Goal: Complete application form

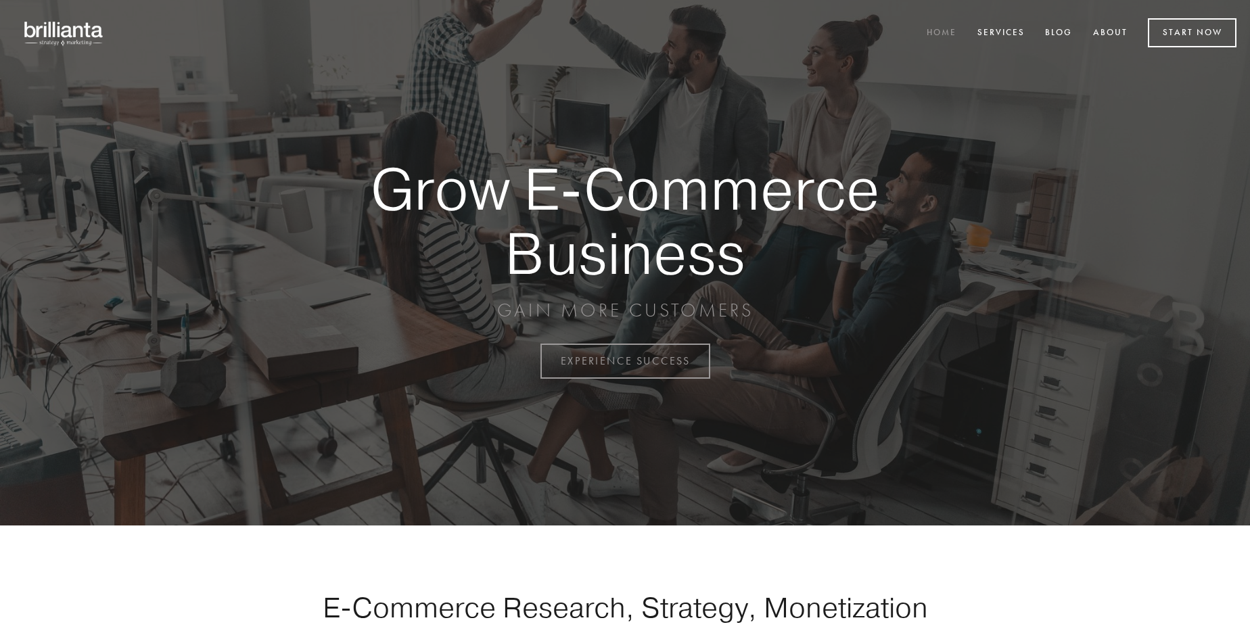
scroll to position [3547, 0]
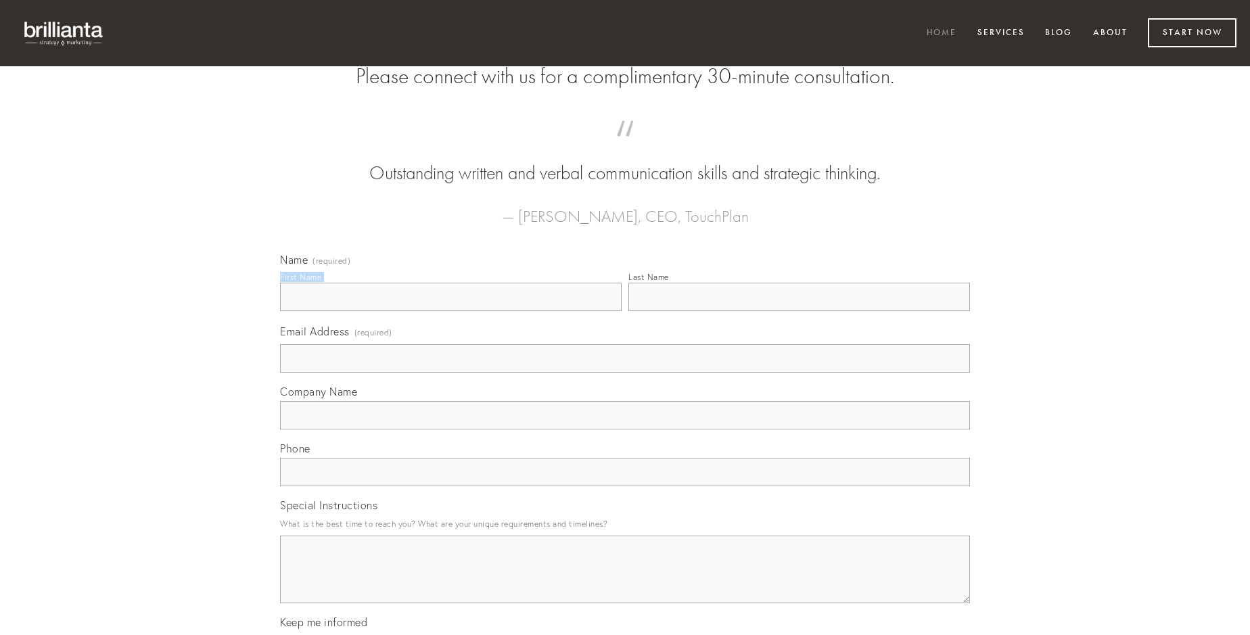
type input "[PERSON_NAME]"
click at [799, 311] on input "Last Name" at bounding box center [800, 297] width 342 height 28
type input "[PERSON_NAME]"
click at [625, 373] on input "Email Address (required)" at bounding box center [625, 358] width 690 height 28
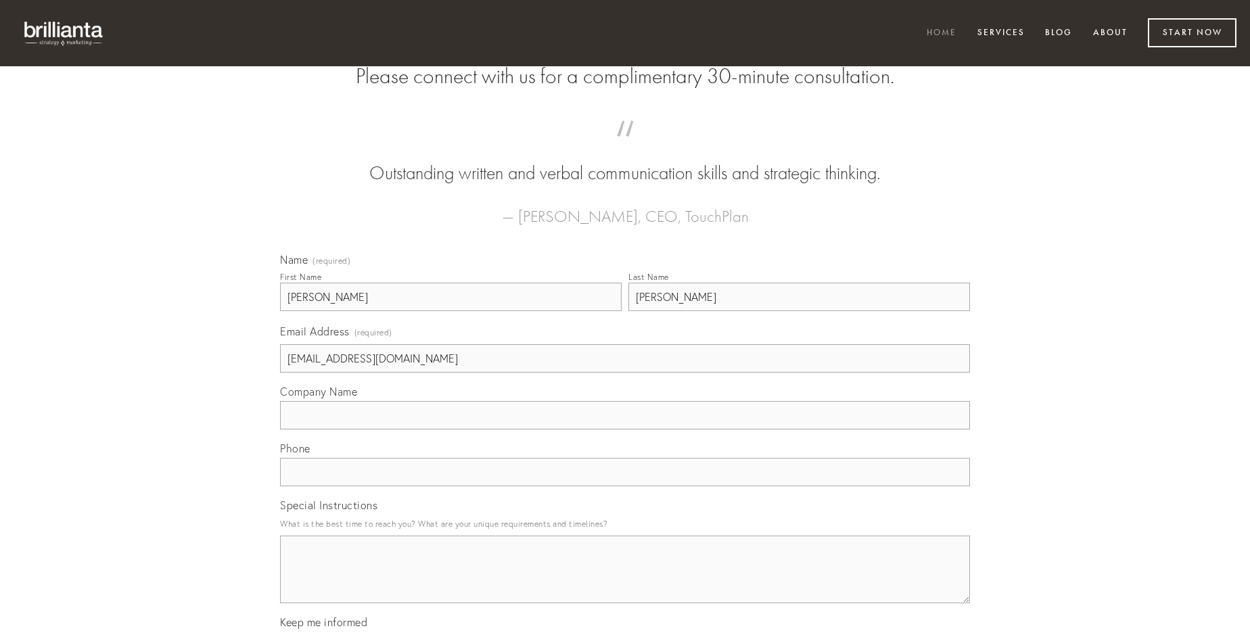
type input "[EMAIL_ADDRESS][DOMAIN_NAME]"
click at [625, 430] on input "Company Name" at bounding box center [625, 415] width 690 height 28
type input "blandior"
click at [625, 487] on input "text" at bounding box center [625, 472] width 690 height 28
click at [625, 582] on textarea "Special Instructions" at bounding box center [625, 570] width 690 height 68
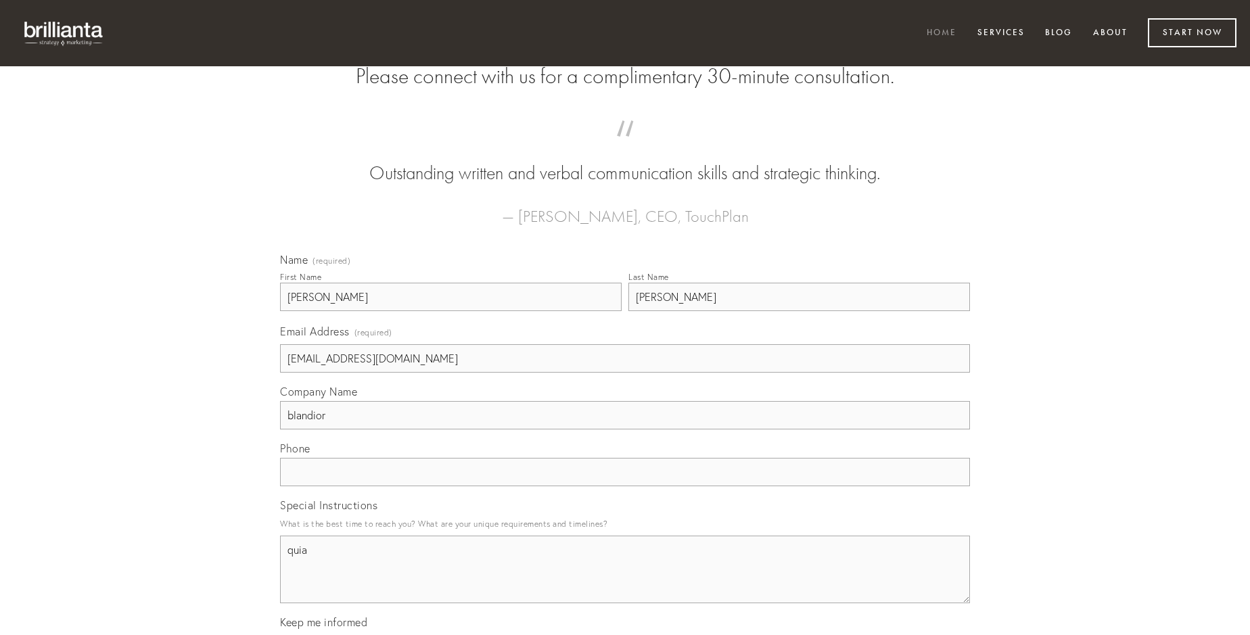
type textarea "quia"
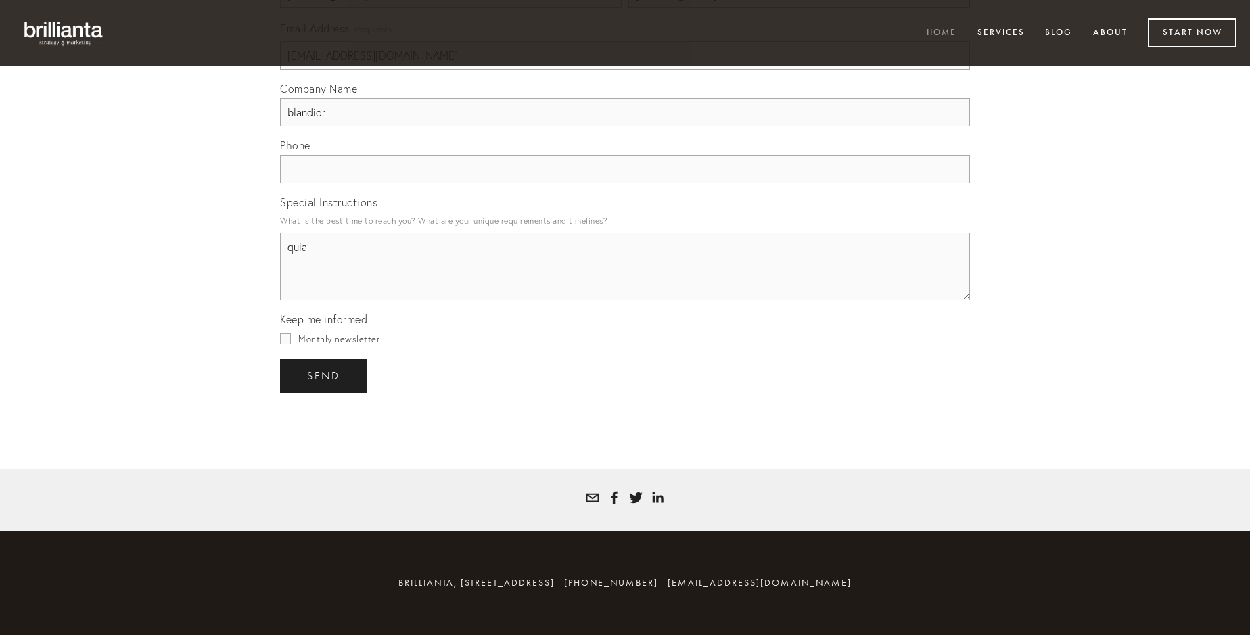
click at [325, 376] on span "send" at bounding box center [323, 376] width 33 height 12
